Goal: Find contact information: Find contact information

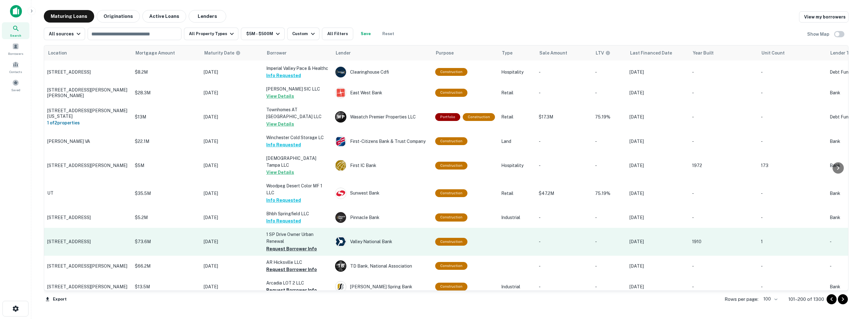
scroll to position [1033, 0]
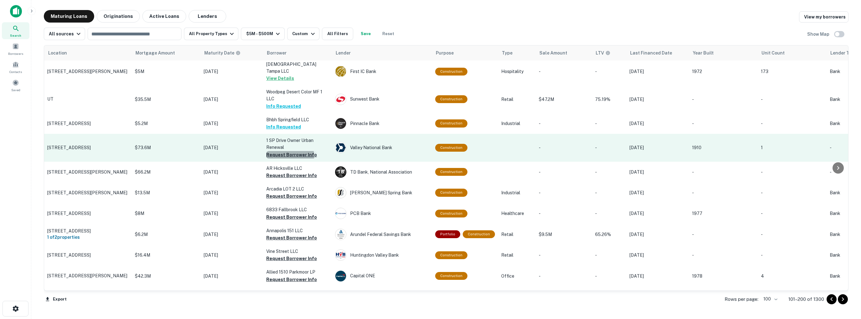
click at [284, 151] on button "Request Borrower Info" at bounding box center [291, 155] width 51 height 8
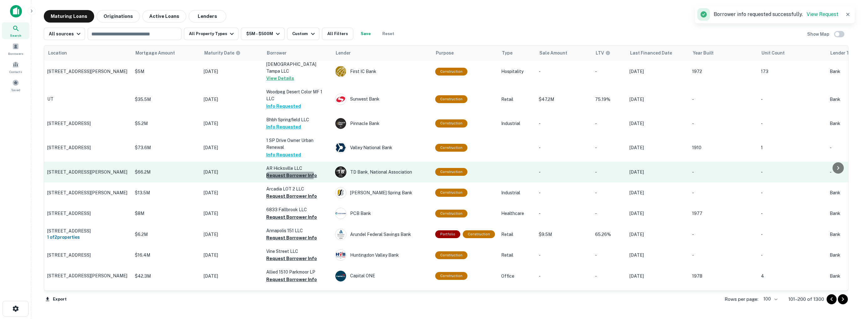
click at [285, 171] on button "Request Borrower Info" at bounding box center [291, 175] width 51 height 8
click at [285, 161] on td "AR Hicksville LLC Request Borrower Info" at bounding box center [297, 171] width 69 height 21
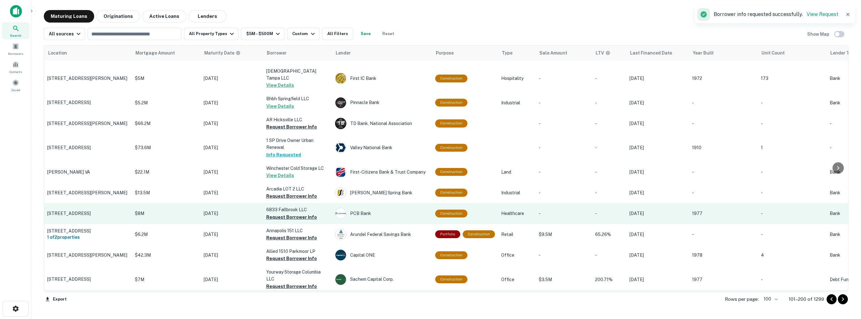
click at [286, 203] on td "6833 Fallbrook LLC Request Borrower Info" at bounding box center [297, 213] width 69 height 21
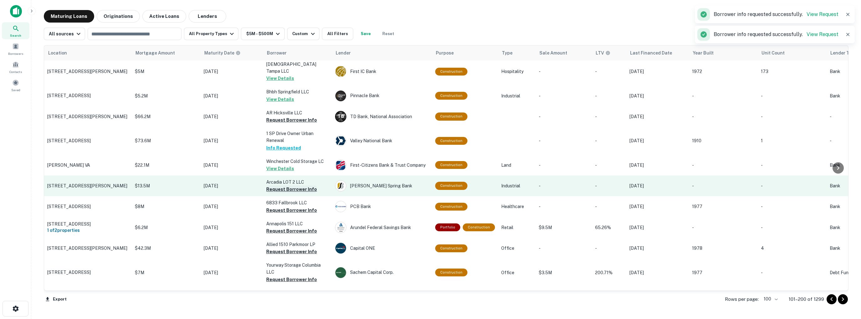
click at [285, 185] on button "Request Borrower Info" at bounding box center [291, 189] width 51 height 8
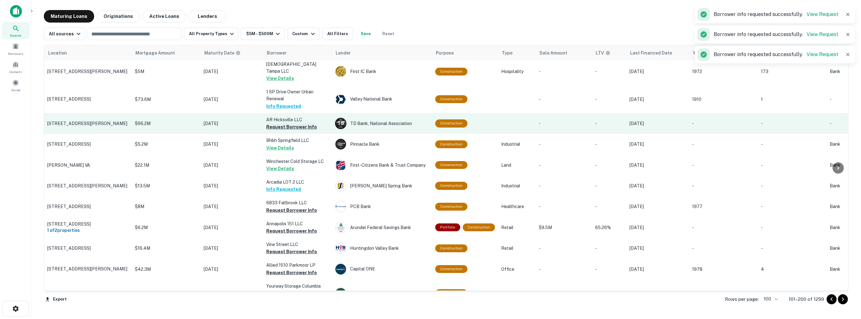
click at [283, 123] on button "Request Borrower Info" at bounding box center [291, 127] width 51 height 8
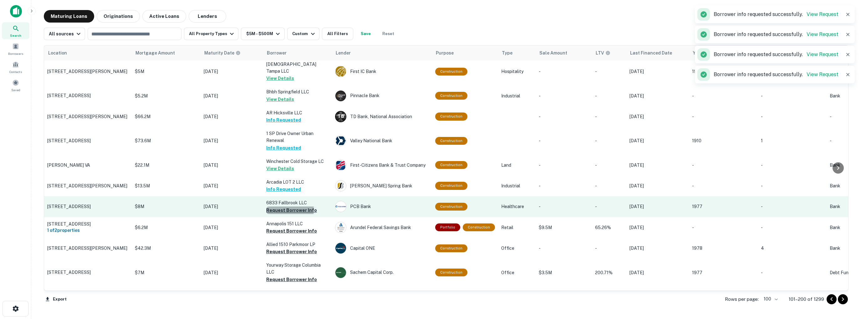
click at [282, 206] on button "Request Borrower Info" at bounding box center [291, 210] width 51 height 8
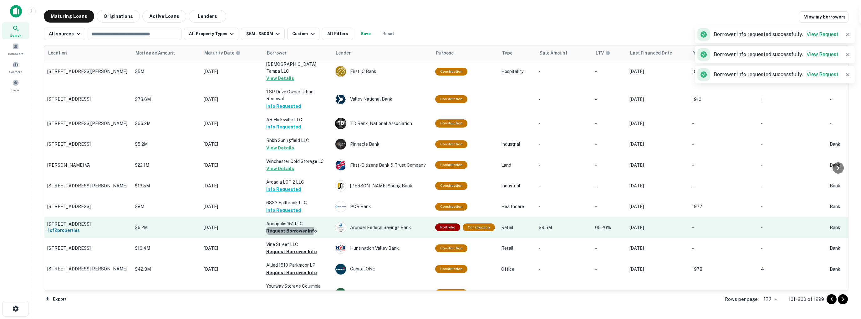
click at [285, 227] on button "Request Borrower Info" at bounding box center [291, 231] width 51 height 8
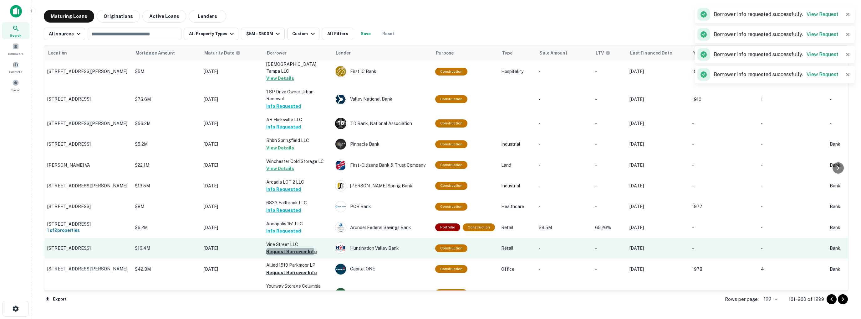
click at [284, 247] on button "Request Borrower Info" at bounding box center [291, 251] width 51 height 8
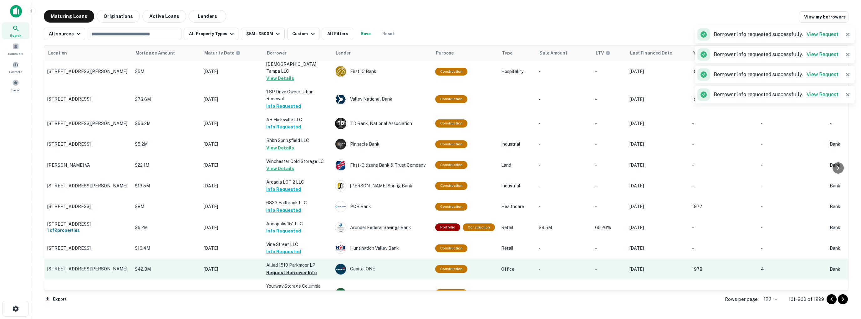
click at [287, 268] on button "Request Borrower Info" at bounding box center [291, 272] width 51 height 8
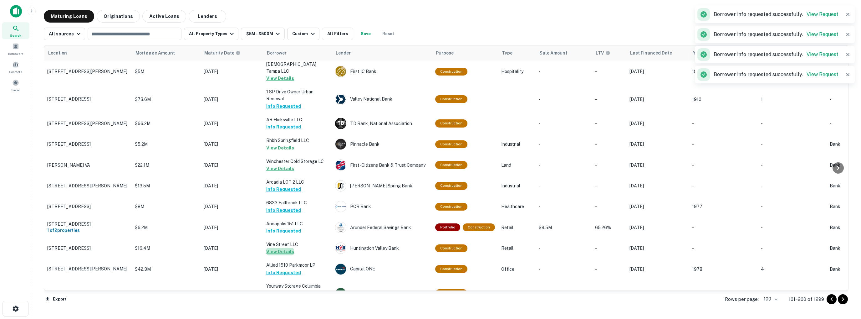
click at [288, 247] on button "View Details" at bounding box center [280, 251] width 28 height 8
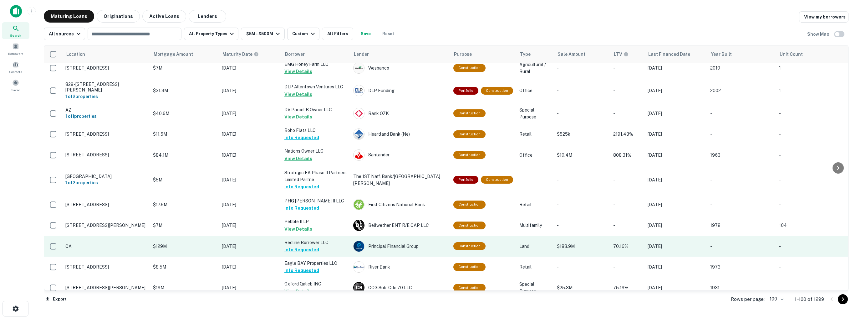
scroll to position [1196, 0]
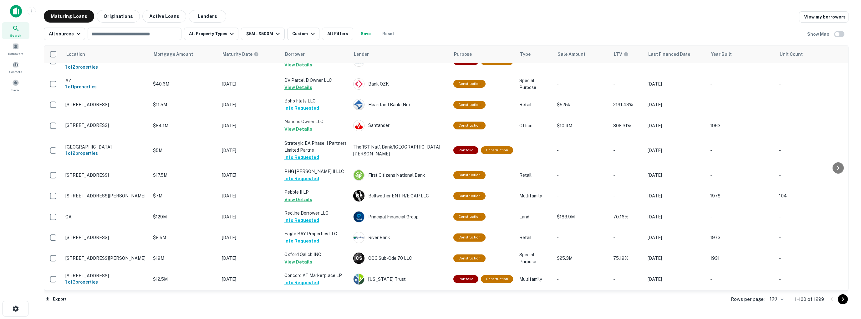
click at [844, 301] on icon "Go to next page" at bounding box center [843, 299] width 8 height 8
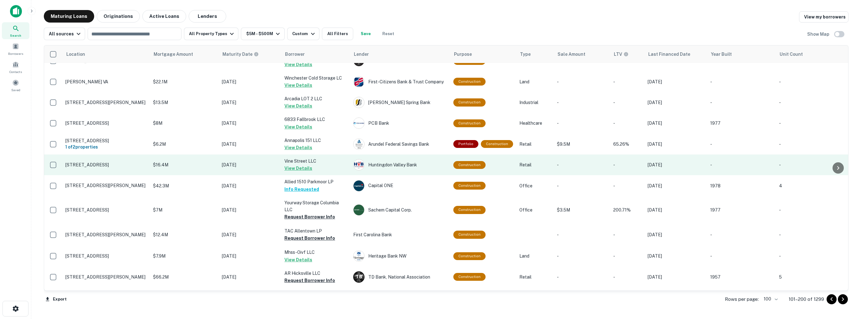
scroll to position [1165, 0]
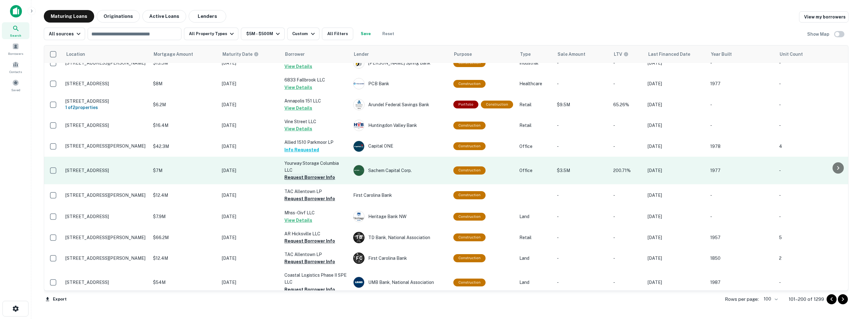
click at [305, 173] on button "Request Borrower Info" at bounding box center [309, 177] width 51 height 8
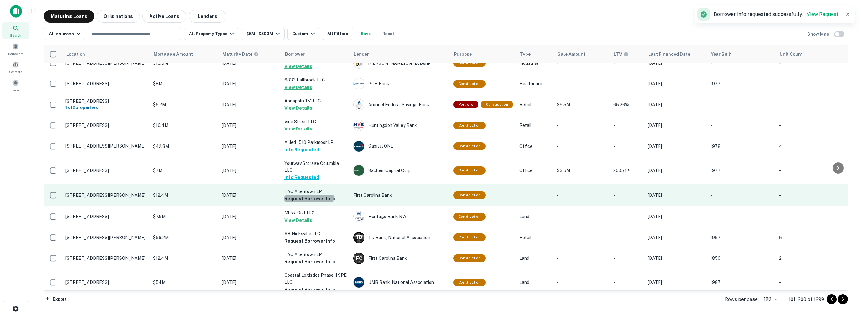
click at [309, 195] on button "Request Borrower Info" at bounding box center [309, 199] width 51 height 8
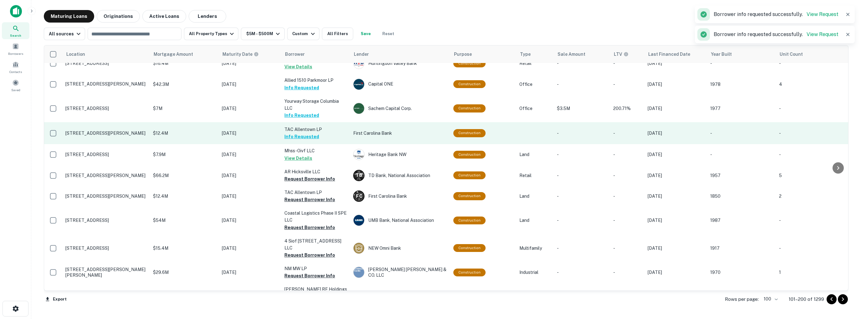
scroll to position [1227, 0]
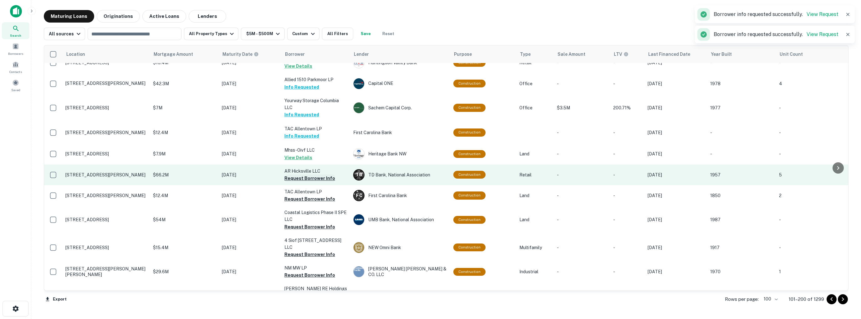
click at [301, 174] on button "Request Borrower Info" at bounding box center [309, 178] width 51 height 8
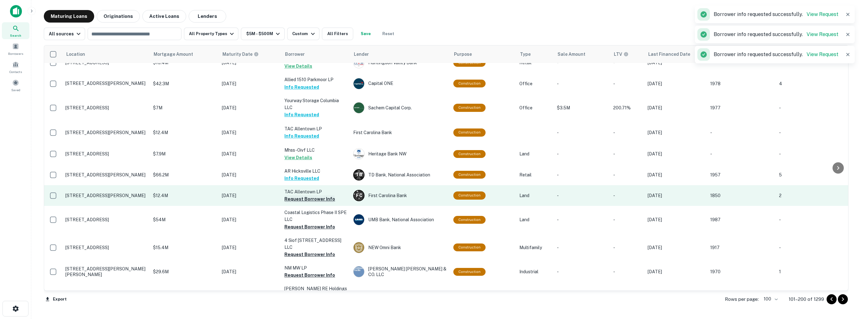
click at [303, 195] on button "Request Borrower Info" at bounding box center [309, 199] width 51 height 8
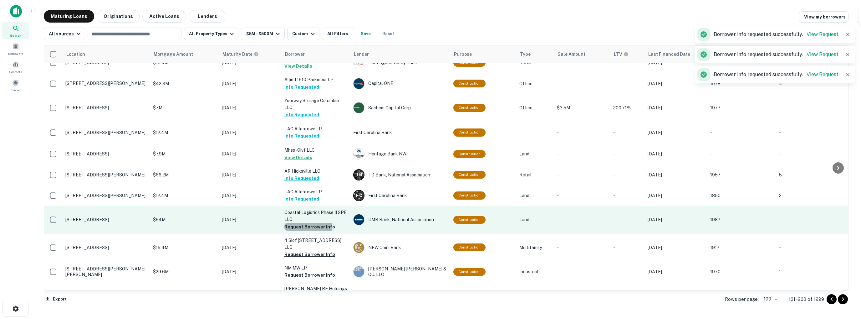
click at [306, 223] on button "Request Borrower Info" at bounding box center [309, 227] width 51 height 8
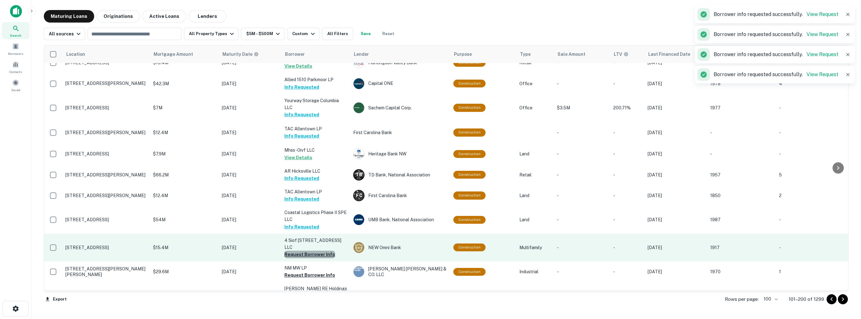
click at [314, 250] on button "Request Borrower Info" at bounding box center [309, 254] width 51 height 8
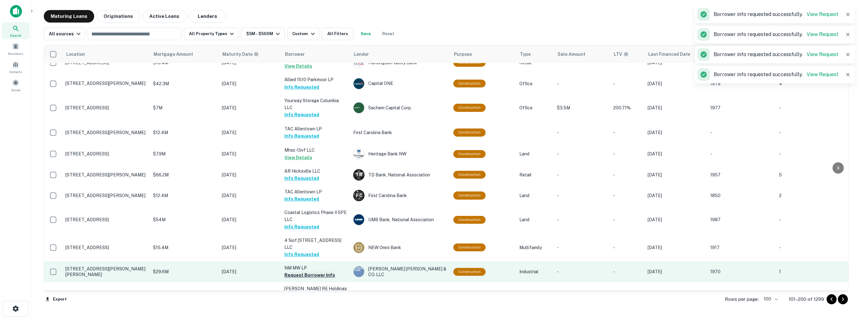
click at [306, 271] on button "Request Borrower Info" at bounding box center [309, 275] width 51 height 8
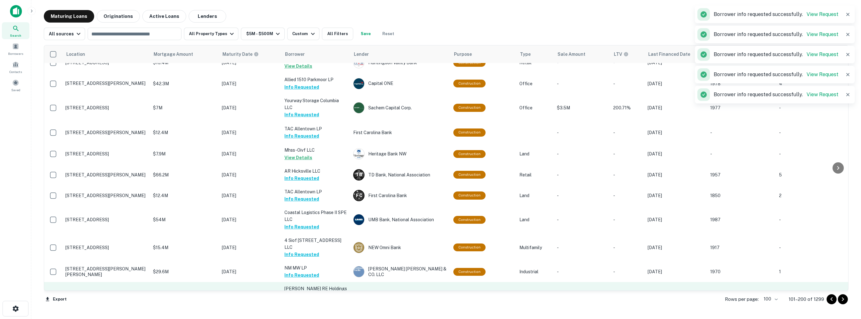
click at [309, 299] on button "Request Borrower Info" at bounding box center [309, 303] width 51 height 8
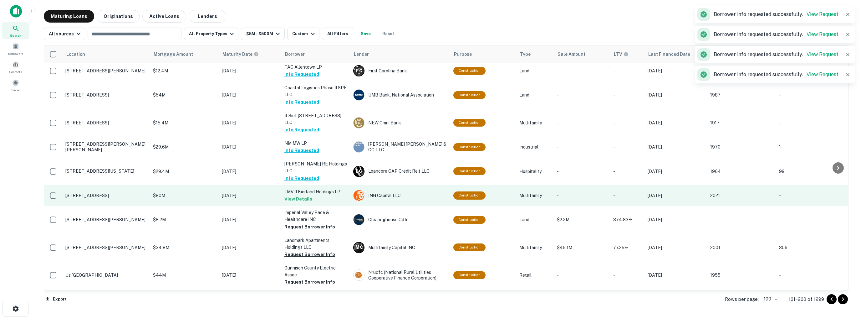
scroll to position [1352, 0]
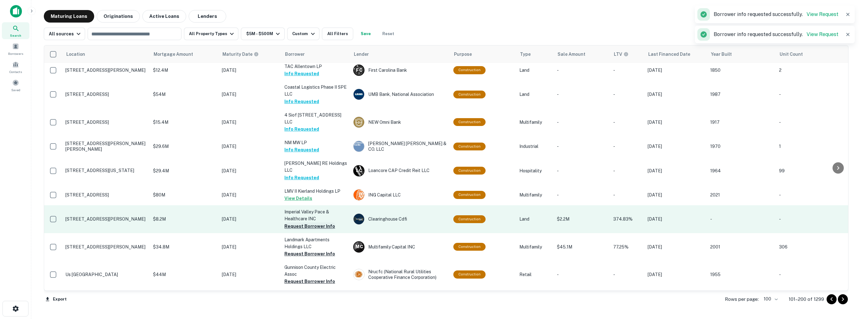
click at [310, 222] on button "Request Borrower Info" at bounding box center [309, 226] width 51 height 8
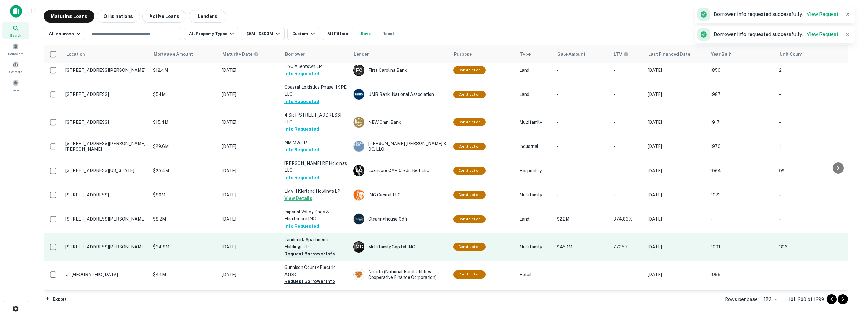
click at [308, 250] on button "Request Borrower Info" at bounding box center [309, 254] width 51 height 8
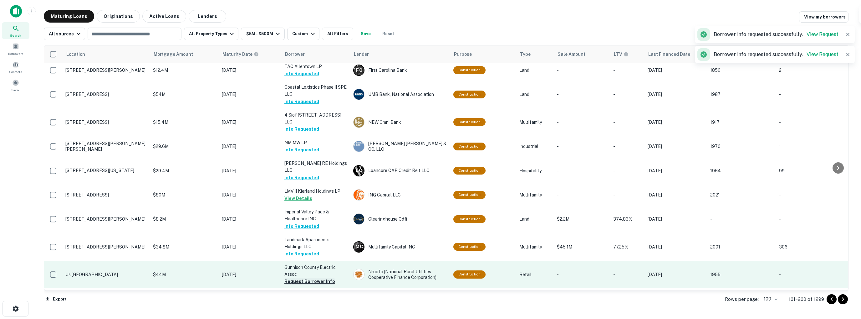
click at [309, 277] on button "Request Borrower Info" at bounding box center [309, 281] width 51 height 8
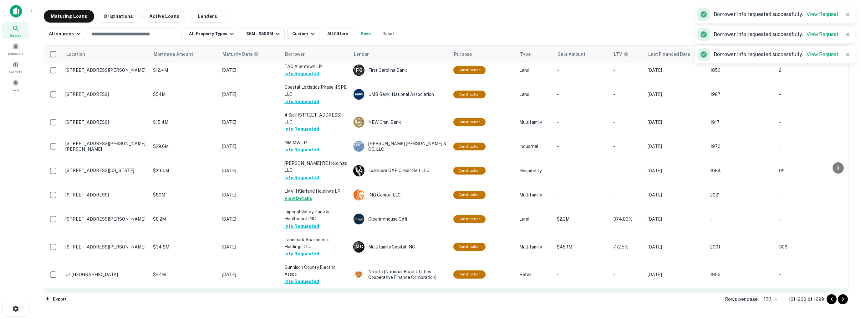
click at [315, 305] on button "Request Borrower Info" at bounding box center [309, 309] width 51 height 8
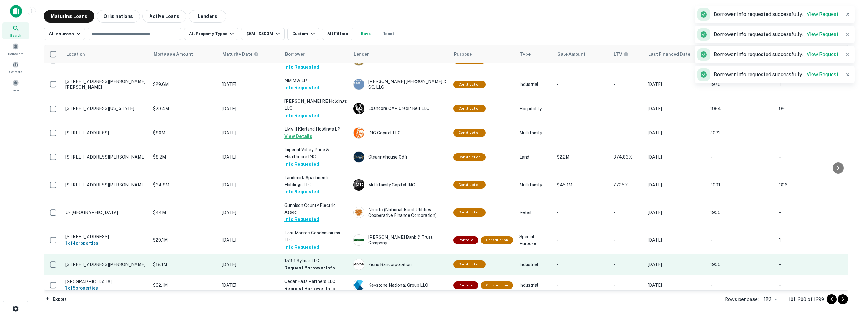
scroll to position [1415, 0]
click at [309, 263] on button "Request Borrower Info" at bounding box center [309, 267] width 51 height 8
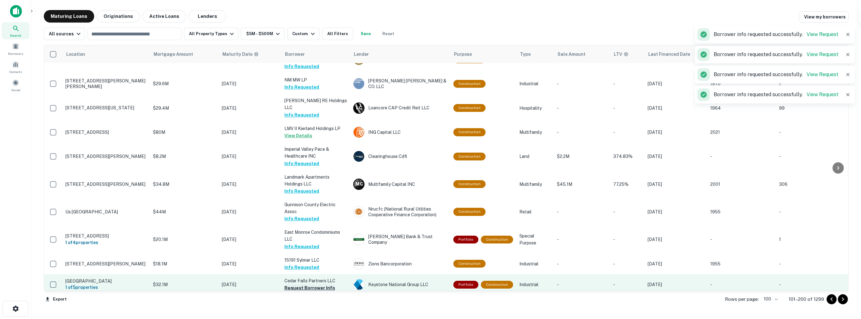
click at [312, 284] on button "Request Borrower Info" at bounding box center [309, 288] width 51 height 8
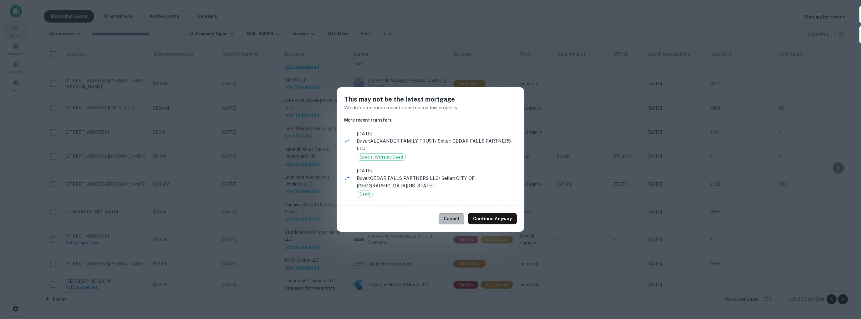
click at [459, 217] on button "Cancel" at bounding box center [452, 218] width 26 height 11
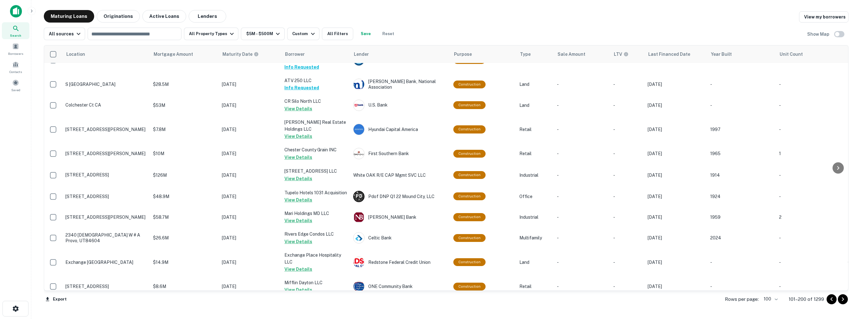
scroll to position [820, 0]
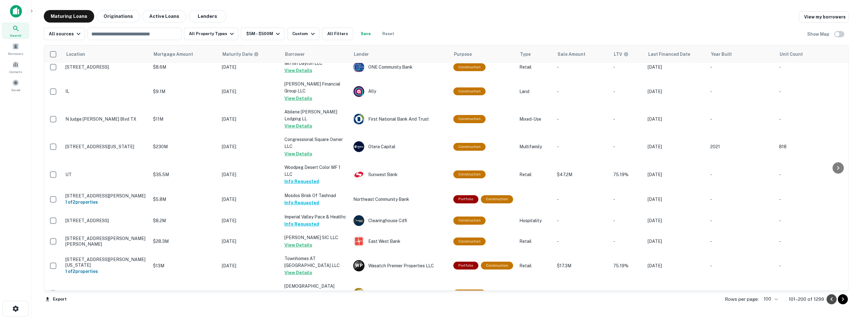
click at [829, 298] on icon "Go to previous page" at bounding box center [832, 299] width 8 height 8
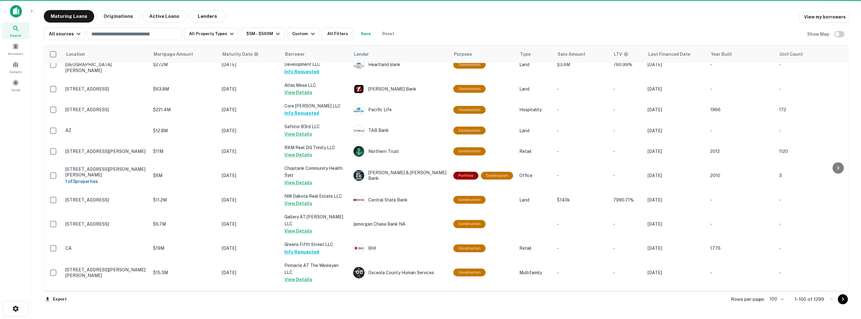
click at [842, 299] on icon "Go to next page" at bounding box center [843, 299] width 8 height 8
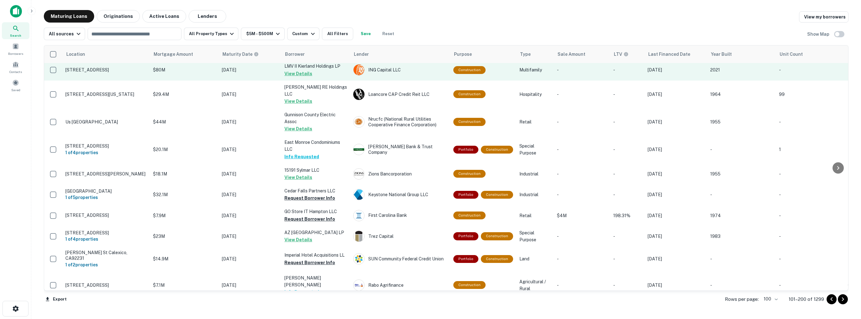
scroll to position [1509, 0]
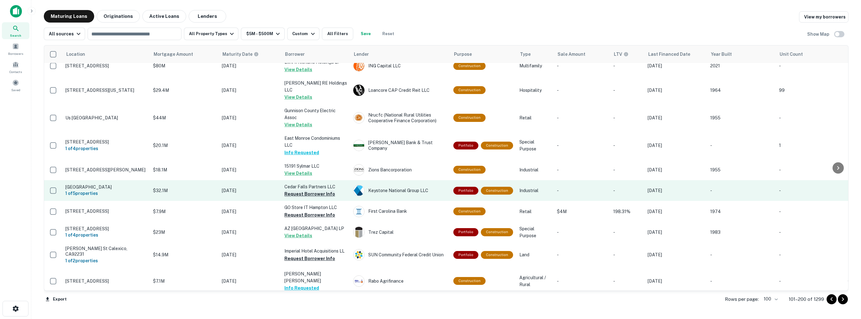
click at [301, 190] on button "Request Borrower Info" at bounding box center [309, 194] width 51 height 8
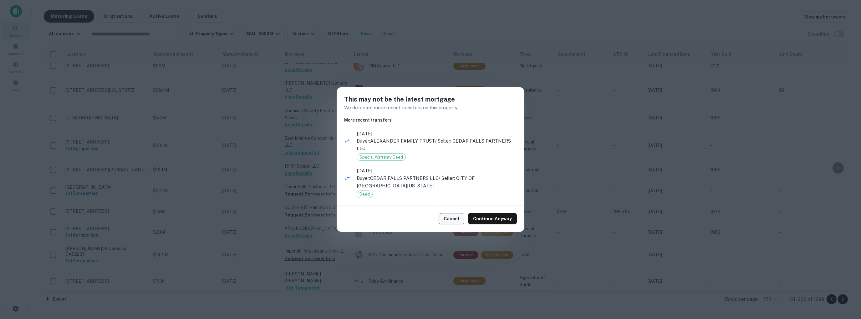
click at [456, 220] on button "Cancel" at bounding box center [452, 218] width 26 height 11
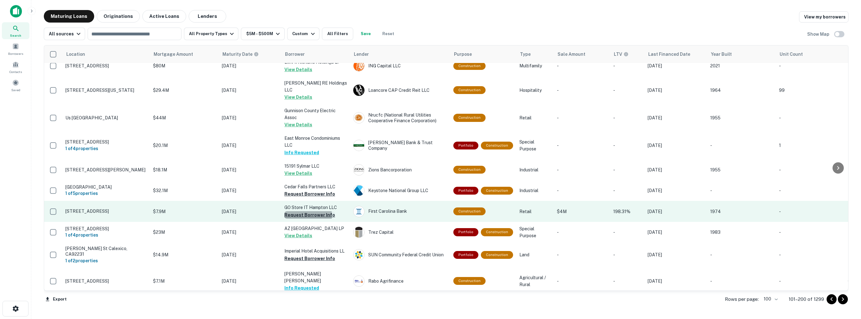
click at [305, 211] on button "Request Borrower Info" at bounding box center [309, 215] width 51 height 8
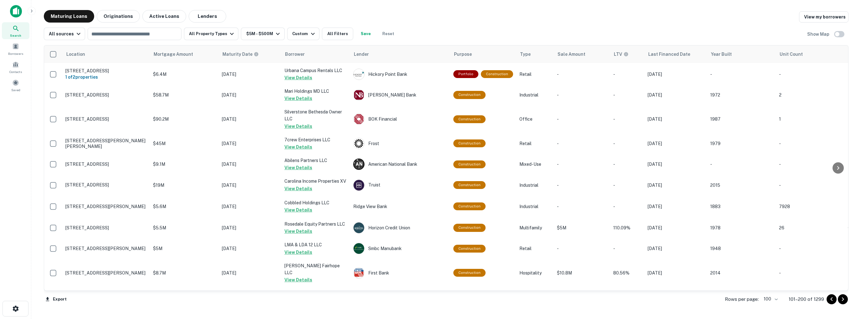
scroll to position [407, 0]
